Goal: Task Accomplishment & Management: Use online tool/utility

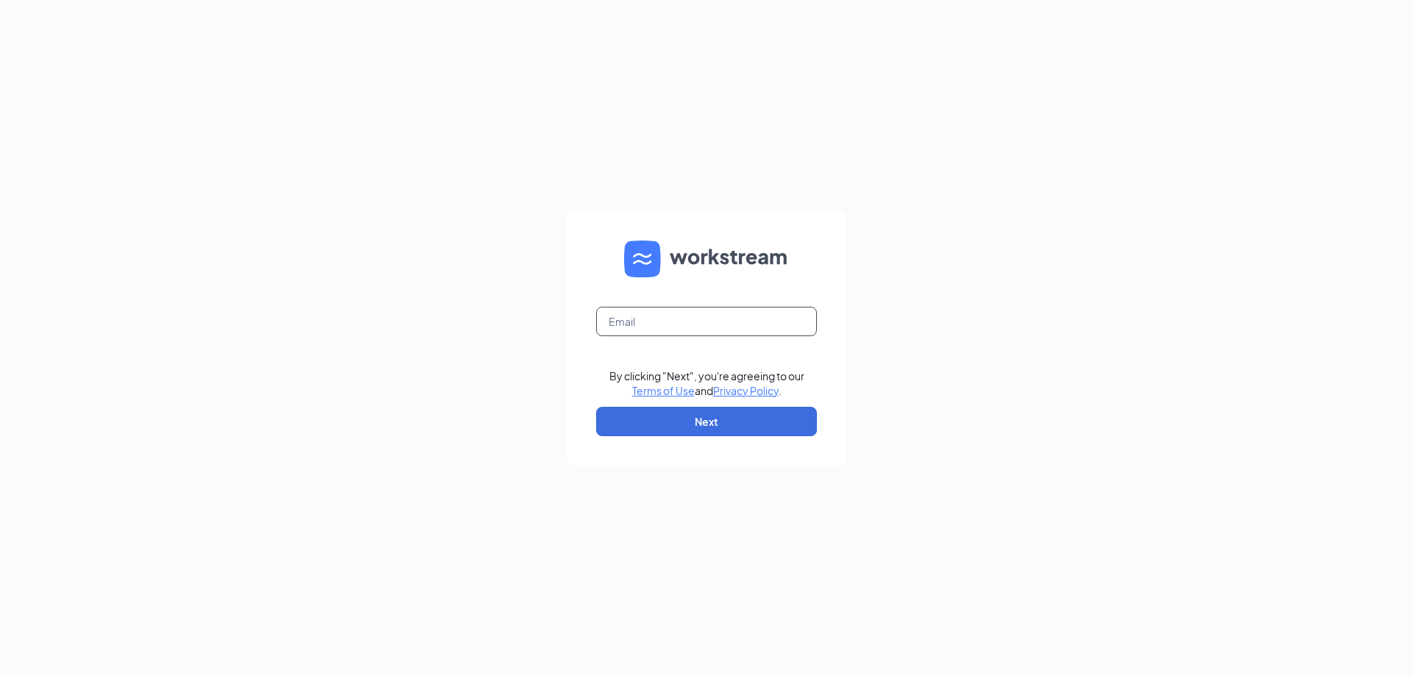
click at [674, 314] on input "text" at bounding box center [706, 321] width 221 height 29
click at [648, 327] on input "text" at bounding box center [706, 321] width 221 height 29
type input "[PERSON_NAME][EMAIL_ADDRESS][DOMAIN_NAME]"
click at [707, 430] on button "Next" at bounding box center [706, 421] width 221 height 29
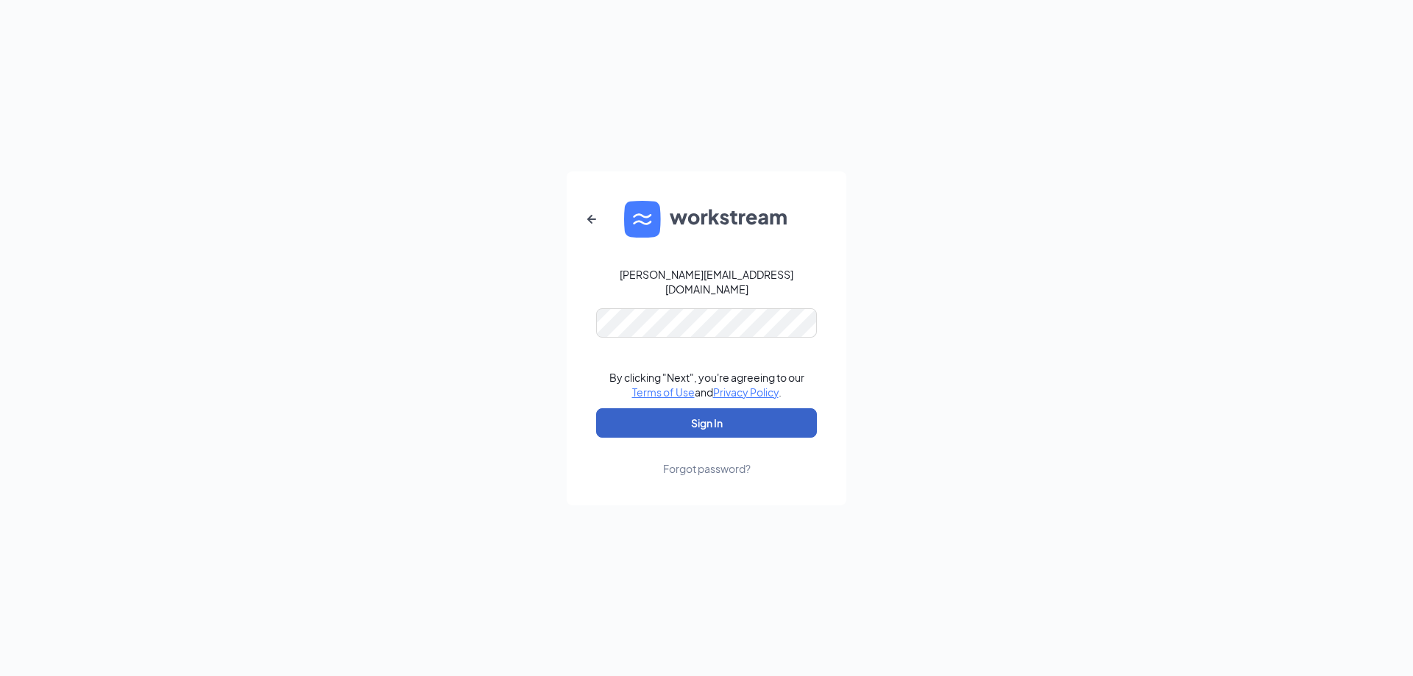
click at [660, 420] on button "Sign In" at bounding box center [706, 423] width 221 height 29
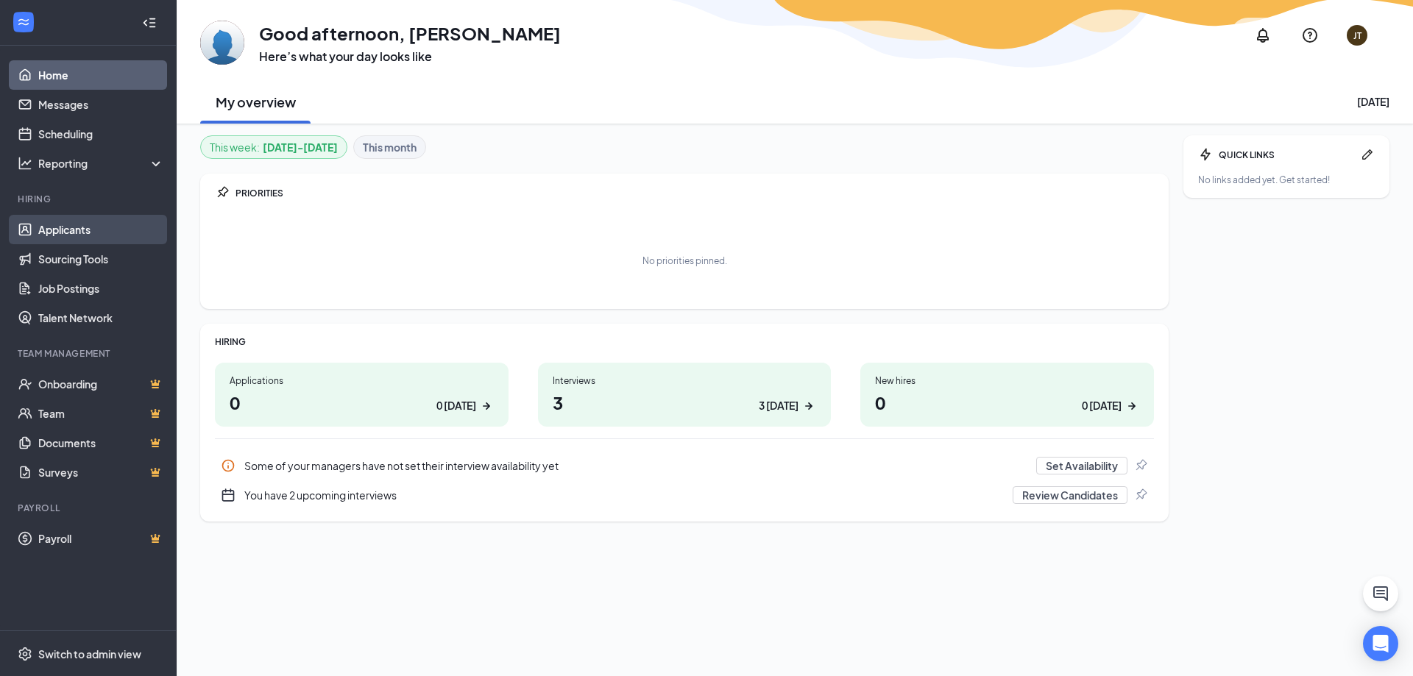
click at [65, 225] on link "Applicants" at bounding box center [101, 229] width 126 height 29
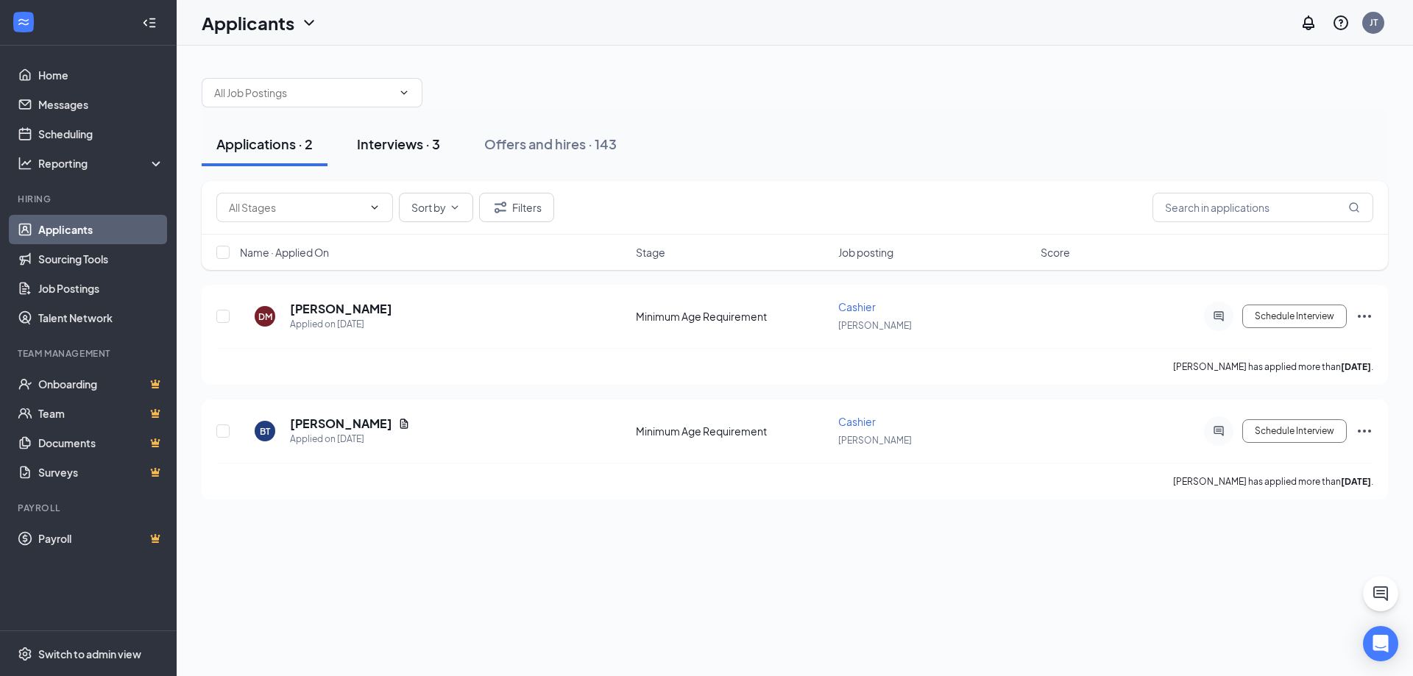
click at [393, 138] on div "Interviews · 3" at bounding box center [398, 144] width 83 height 18
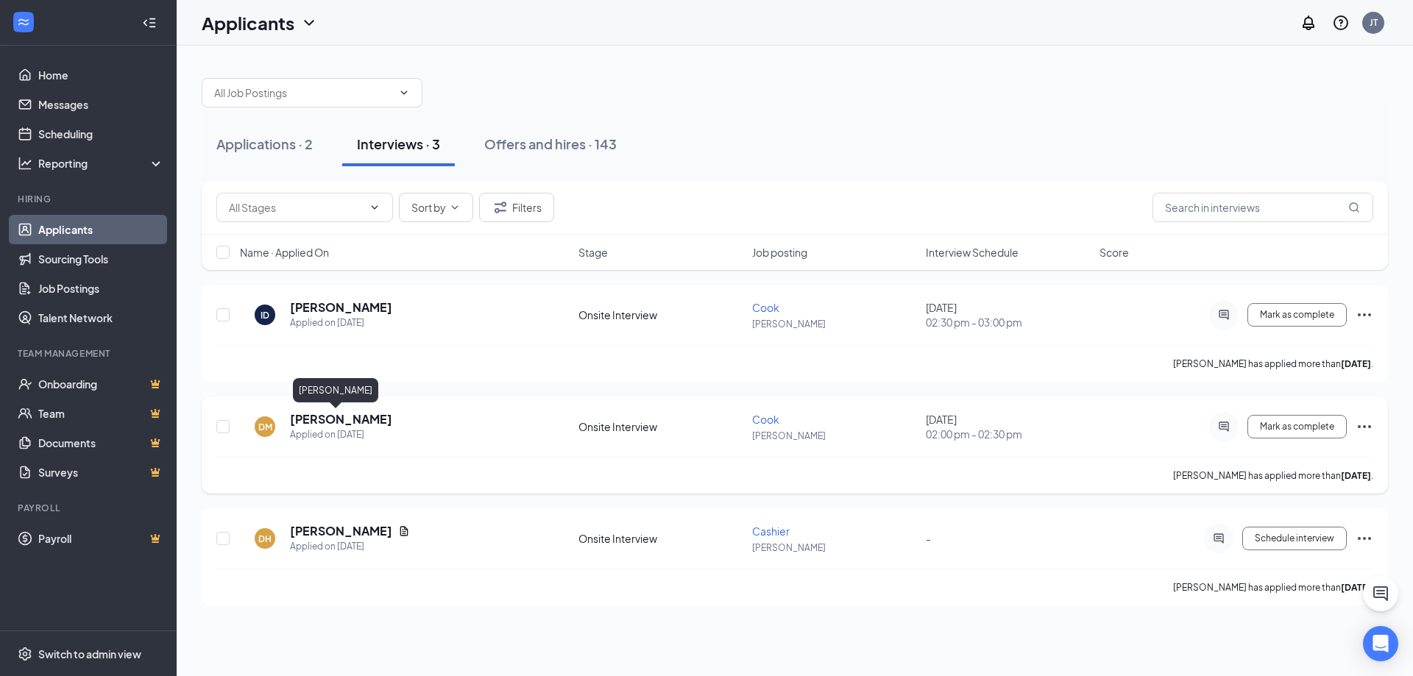
click at [336, 425] on h5 "[PERSON_NAME]" at bounding box center [341, 419] width 102 height 16
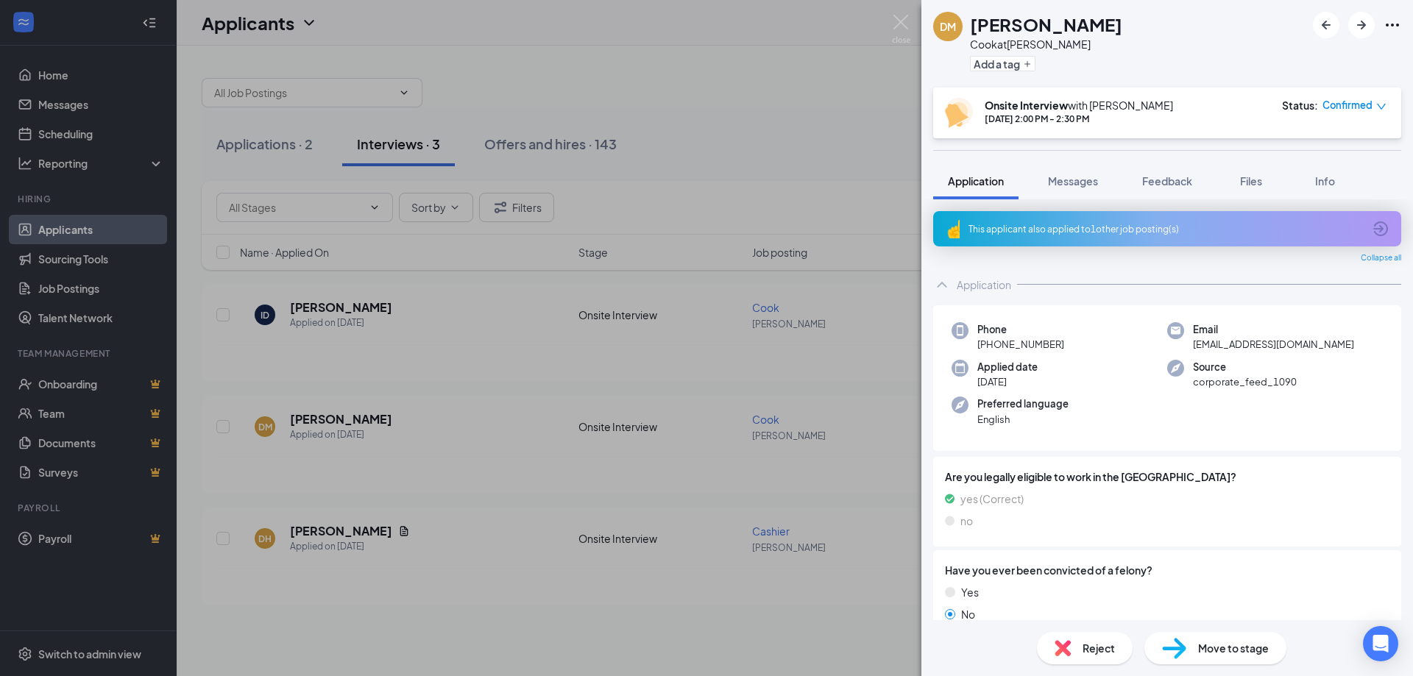
click at [786, 107] on div "DM [PERSON_NAME] Cook at [PERSON_NAME] Add a tag Onsite Interview with [PERSON_…" at bounding box center [706, 338] width 1413 height 676
click at [1393, 19] on icon "Ellipses" at bounding box center [1393, 25] width 18 height 18
click at [964, 66] on div "DM [PERSON_NAME] [PERSON_NAME] at [PERSON_NAME] Add a tag" at bounding box center [1027, 44] width 189 height 64
click at [839, 56] on div "DM [PERSON_NAME] Cook at [PERSON_NAME] Add a tag Onsite Interview with [PERSON_…" at bounding box center [706, 338] width 1413 height 676
